Goal: Task Accomplishment & Management: Complete application form

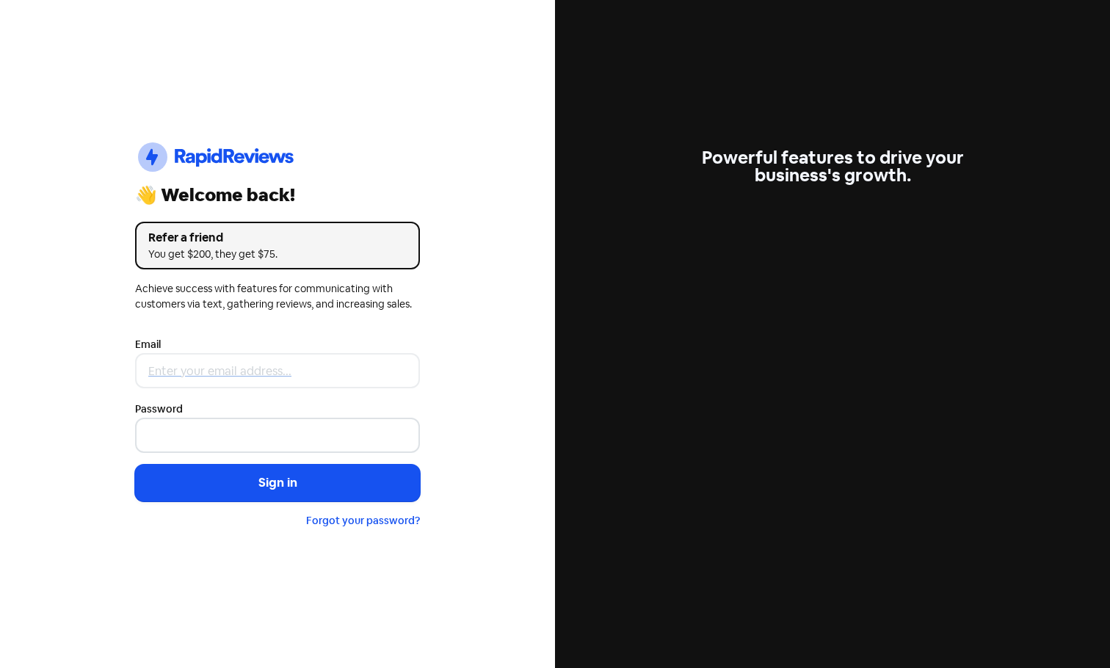
type input "[PERSON_NAME][EMAIL_ADDRESS][DOMAIN_NAME]"
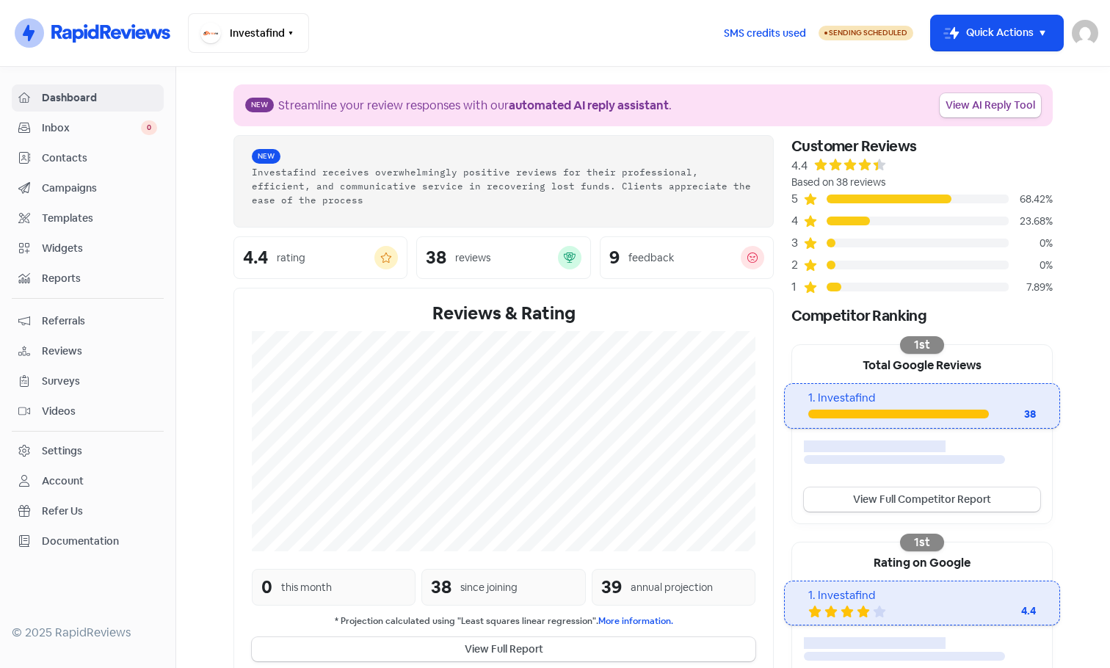
click at [77, 158] on span "Contacts" at bounding box center [99, 157] width 115 height 15
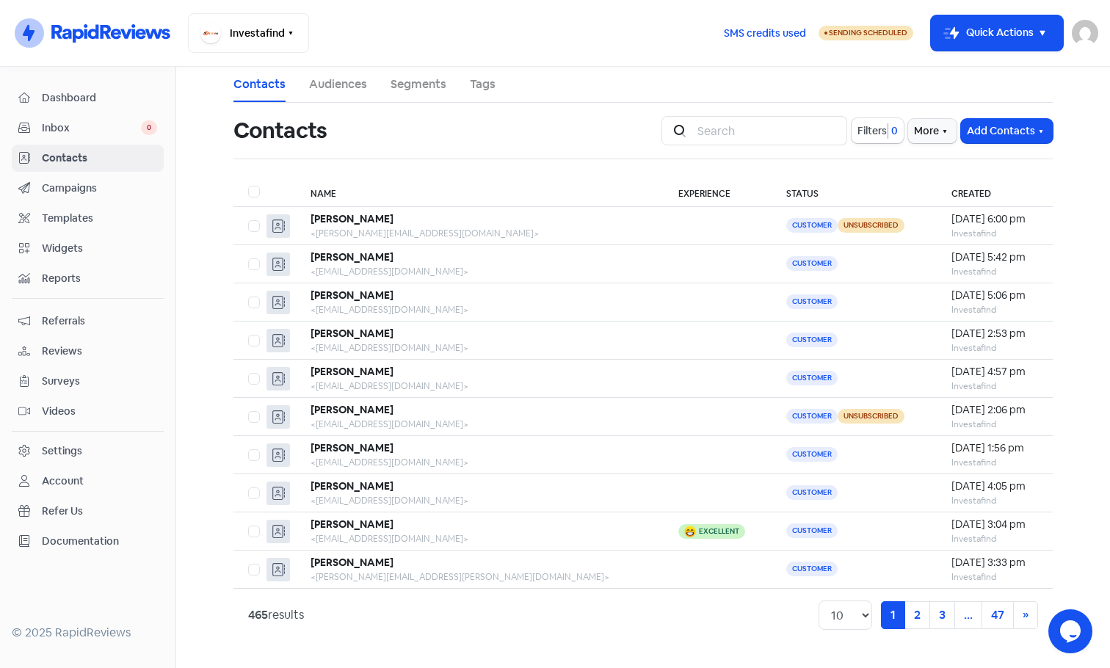
drag, startPoint x: 84, startPoint y: 123, endPoint x: 480, endPoint y: 31, distance: 407.1
click at [84, 123] on span "Inbox" at bounding box center [91, 127] width 99 height 15
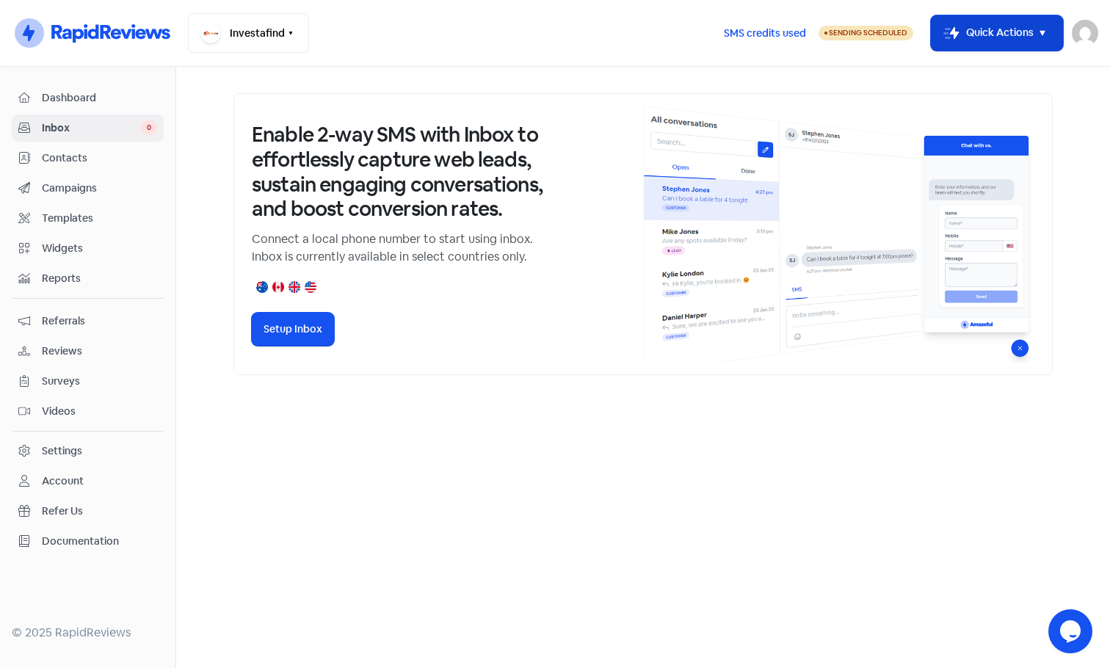
click at [1023, 32] on button "Icon For Thunder-move Quick Actions" at bounding box center [997, 32] width 132 height 35
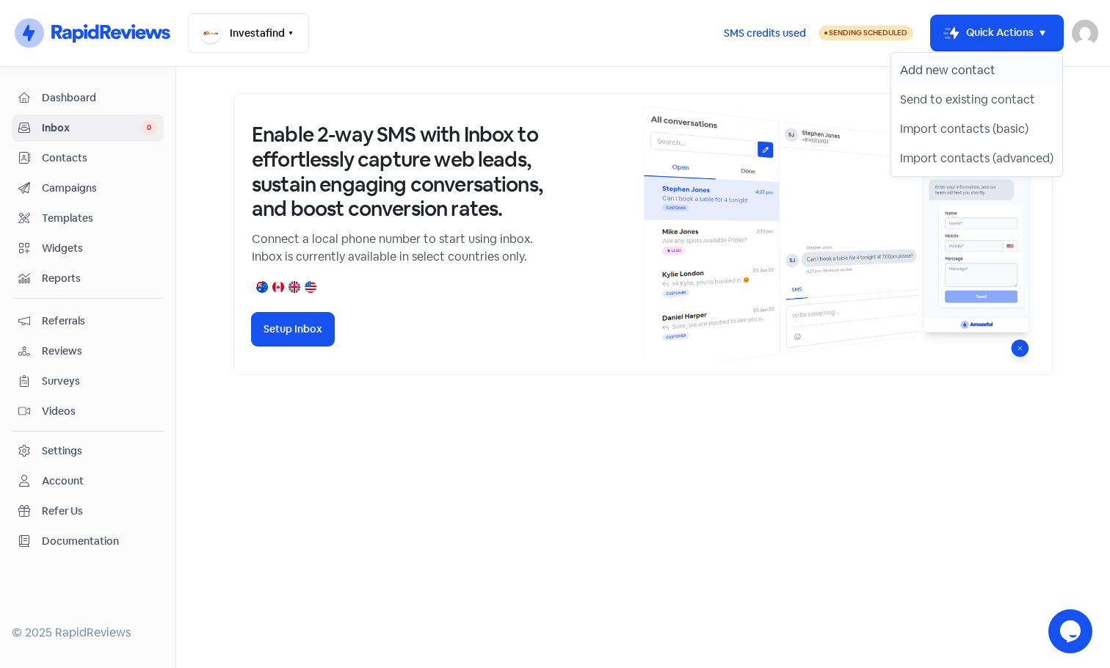
click at [980, 67] on button "Add new contact" at bounding box center [976, 70] width 171 height 29
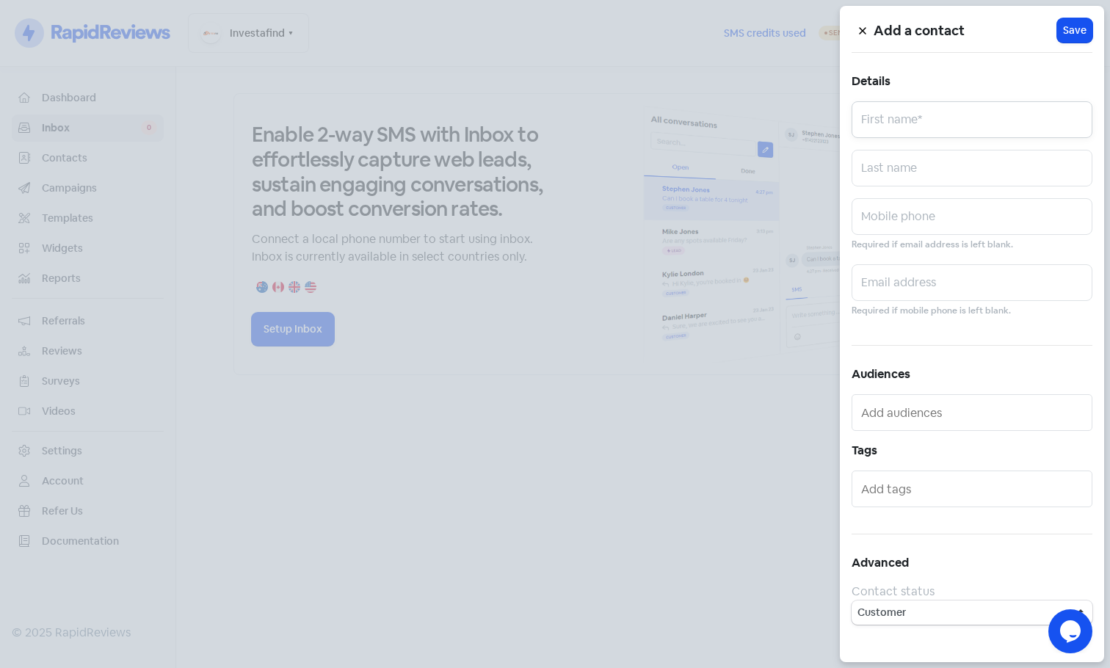
click at [872, 124] on input "text" at bounding box center [972, 119] width 241 height 37
paste input "[PERSON_NAME]"
type input "[PERSON_NAME]"
click at [873, 167] on input "text" at bounding box center [972, 168] width 241 height 37
paste input "[PERSON_NAME]"
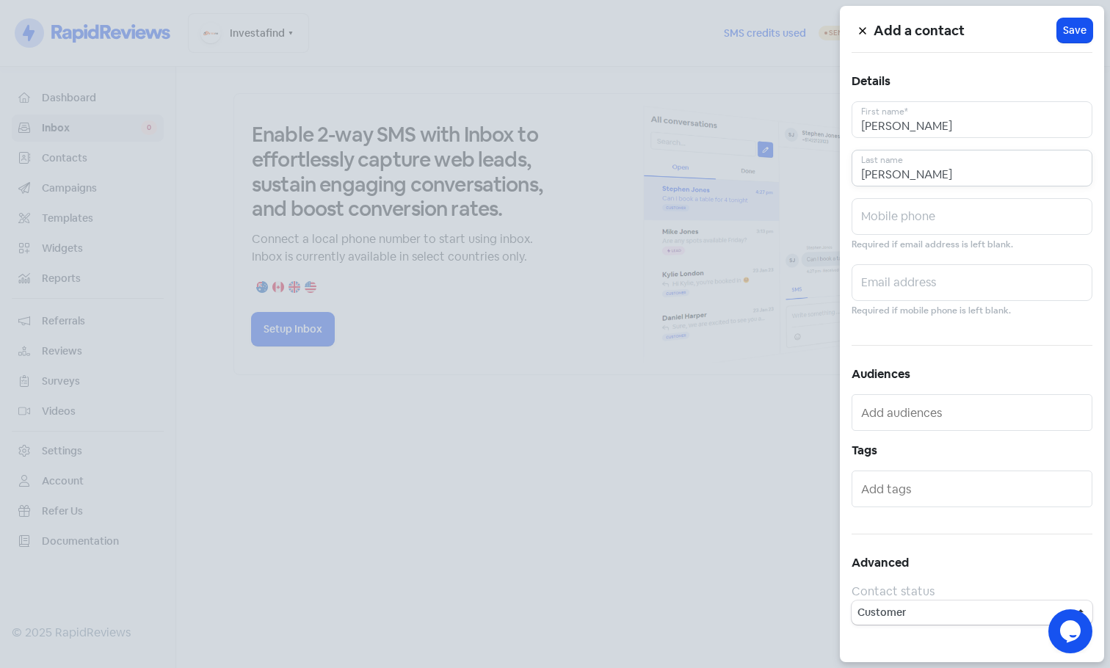
type input "[PERSON_NAME]"
click at [885, 280] on input "text" at bounding box center [972, 282] width 241 height 37
paste input "[PERSON_NAME][EMAIL_ADDRESS][PERSON_NAME][DOMAIN_NAME]"
type input "[PERSON_NAME][EMAIL_ADDRESS][PERSON_NAME][DOMAIN_NAME]"
click at [1070, 32] on span "Save" at bounding box center [1074, 30] width 23 height 15
